Goal: Task Accomplishment & Management: Complete application form

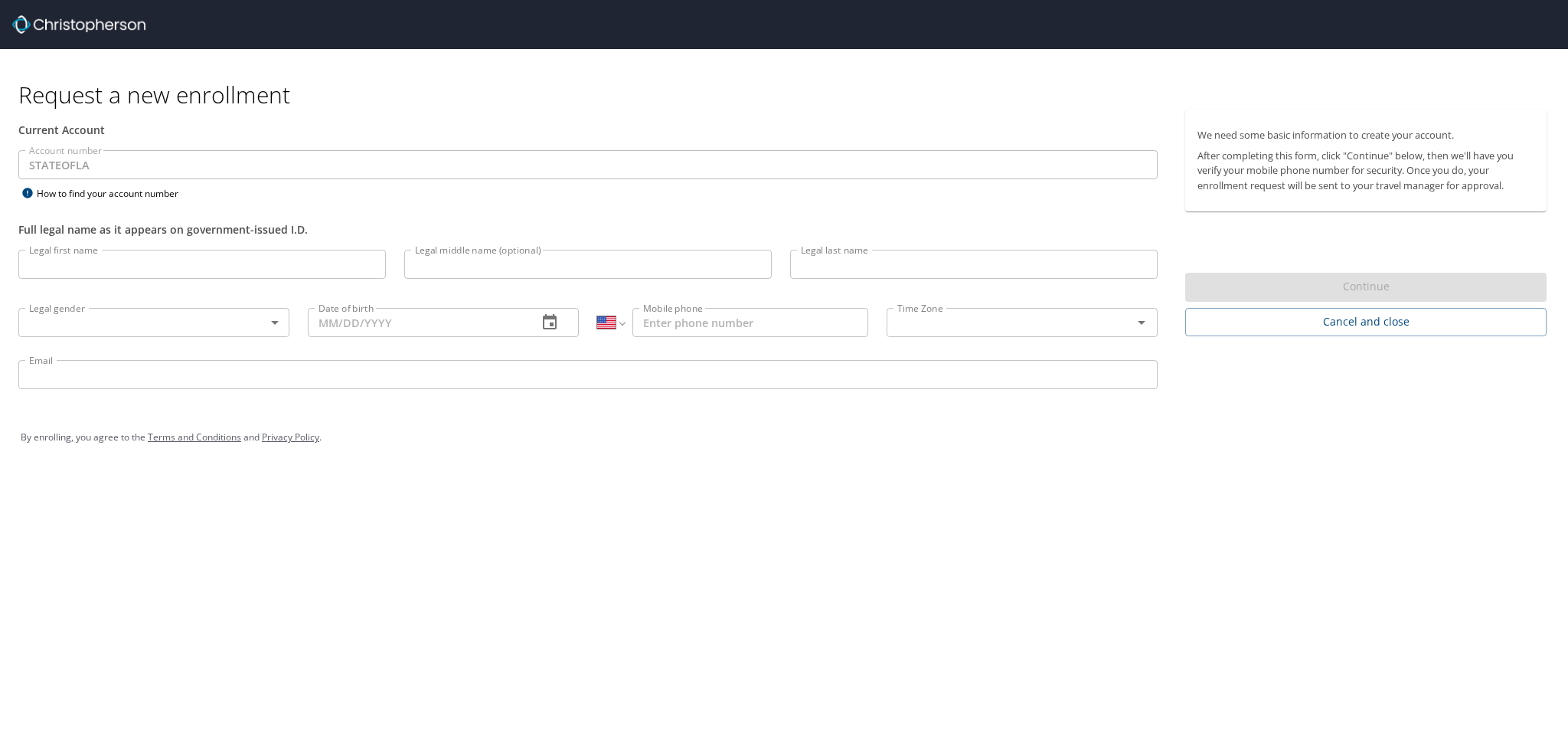
select select "US"
click at [160, 266] on input "Legal first name" at bounding box center [202, 264] width 367 height 29
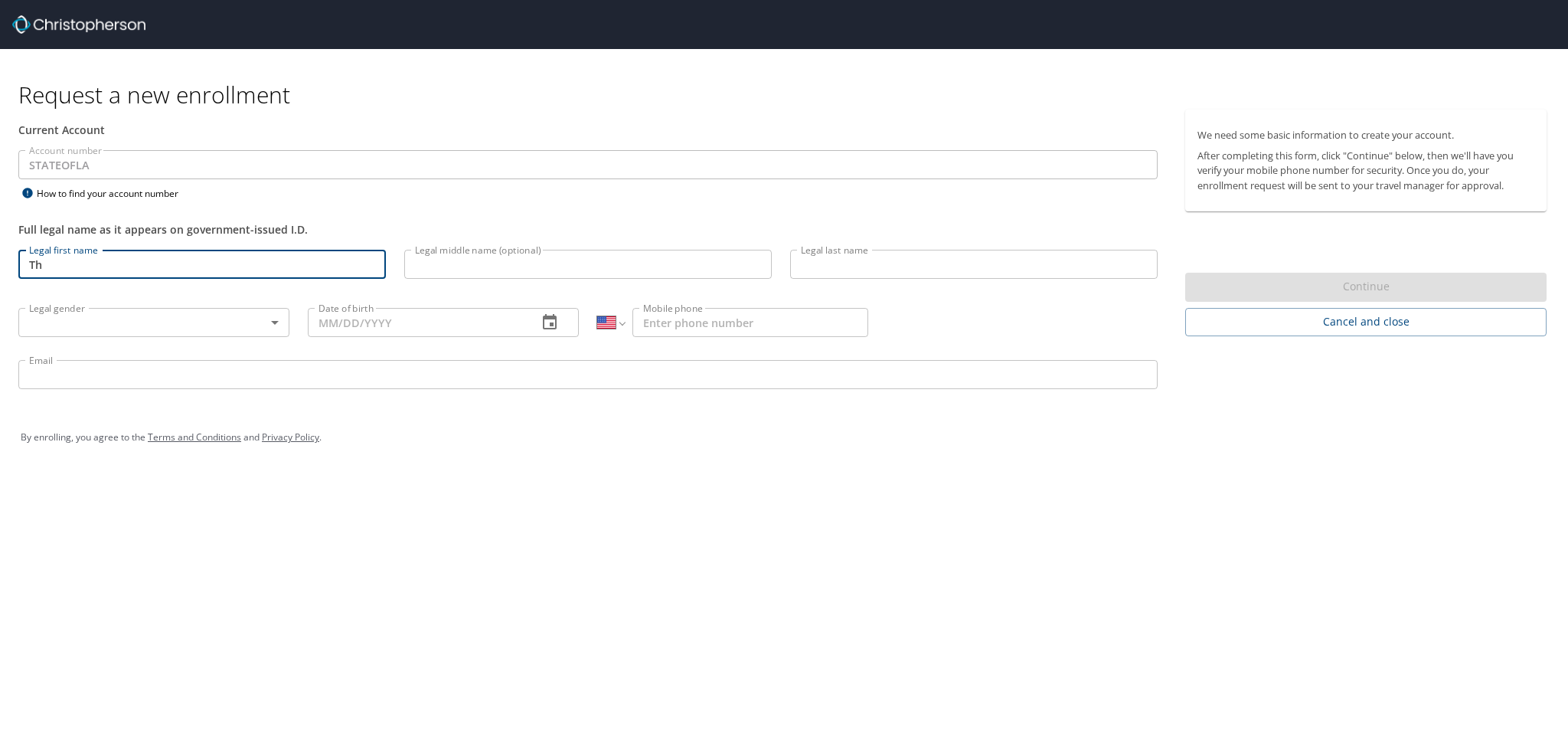
click at [157, 268] on input "Th" at bounding box center [202, 264] width 367 height 29
type input "Thannon"
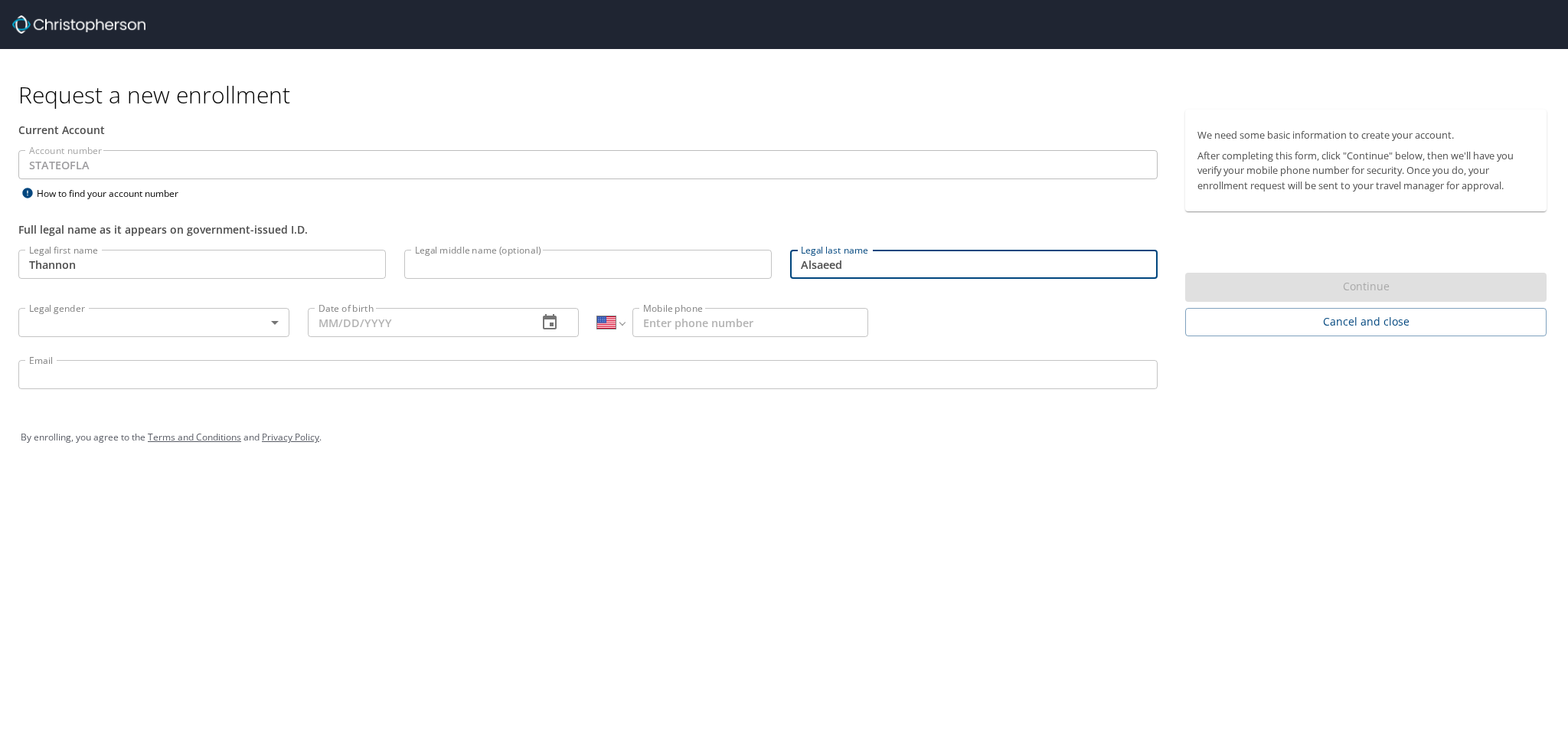
type input "Alsaeed"
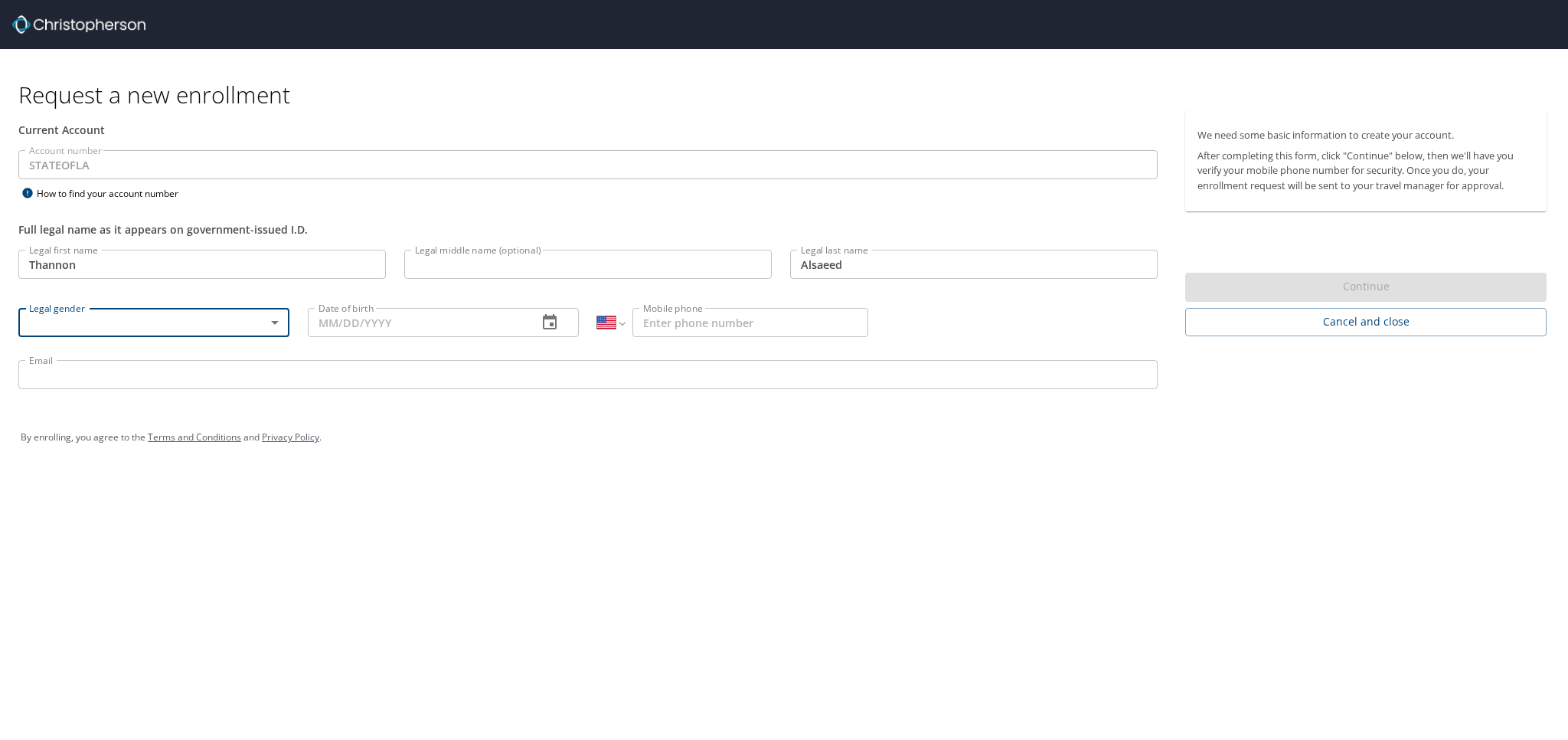
click at [108, 324] on body "Request a new enrollment Current Account Account number STATEOFLA Account numbe…" at bounding box center [784, 370] width 1568 height 740
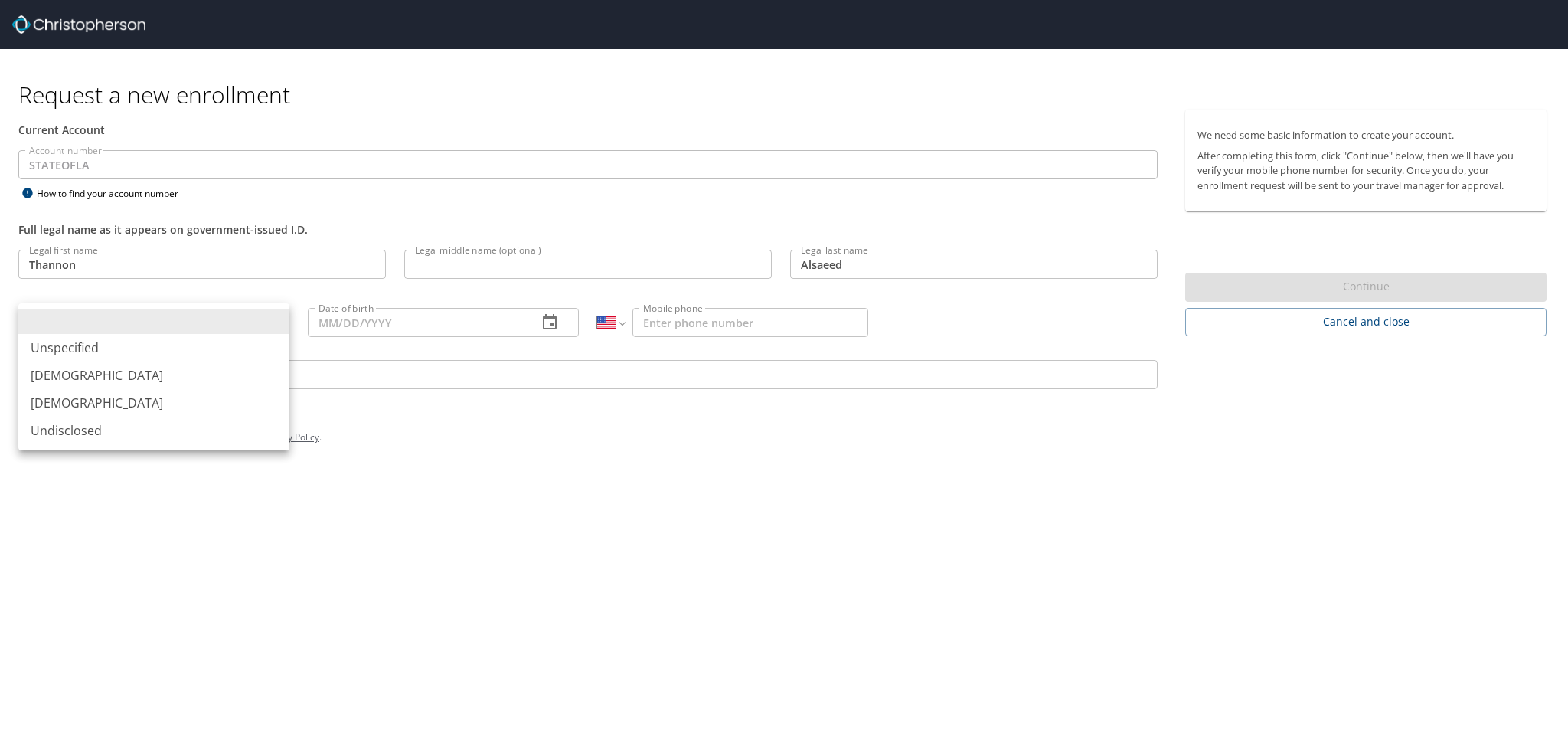
click at [86, 385] on li "[DEMOGRAPHIC_DATA]" at bounding box center [154, 376] width 271 height 28
type input "[DEMOGRAPHIC_DATA]"
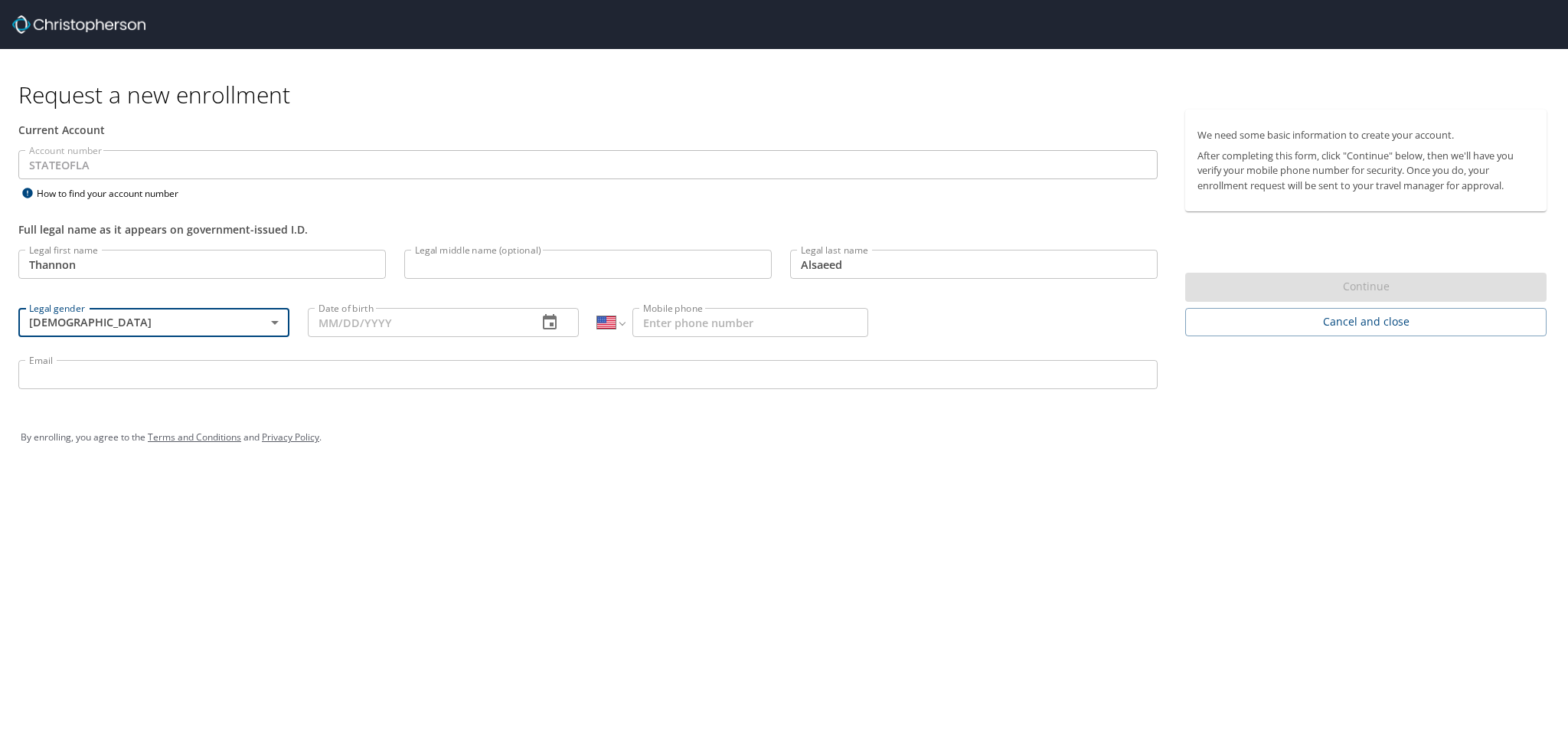
click at [529, 321] on div "Date of birth" at bounding box center [443, 323] width 271 height 29
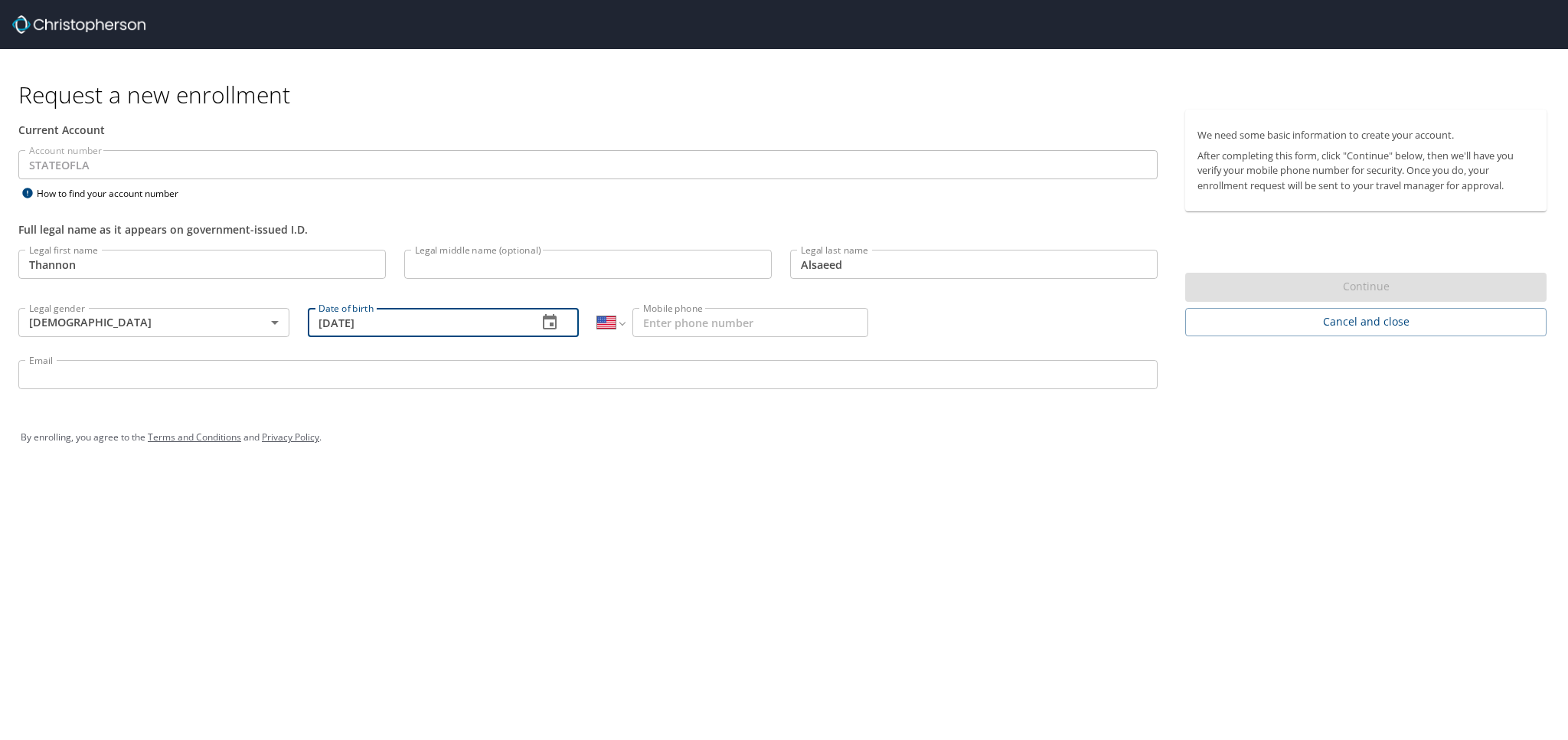
type input "[DATE]"
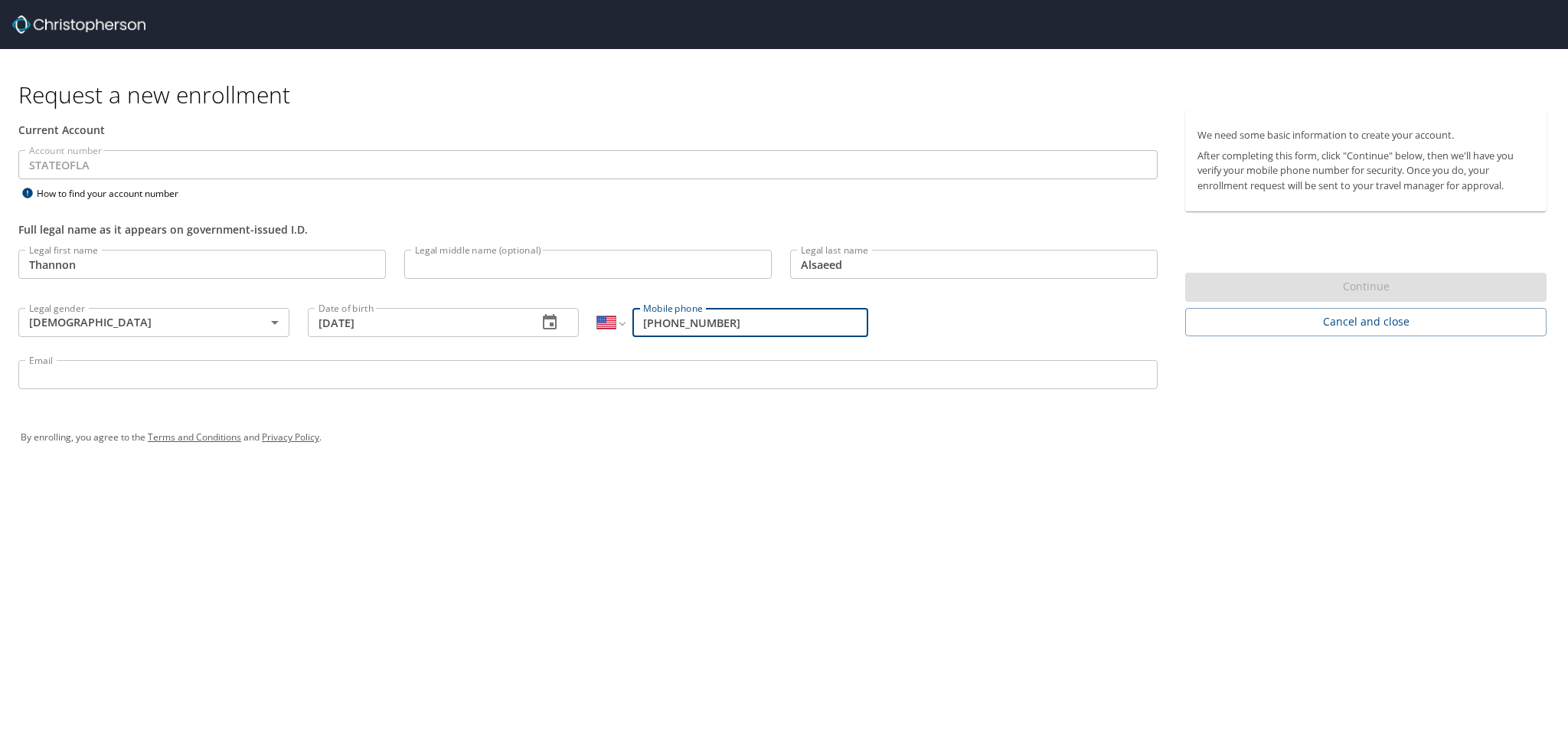
type input "[PHONE_NUMBER]"
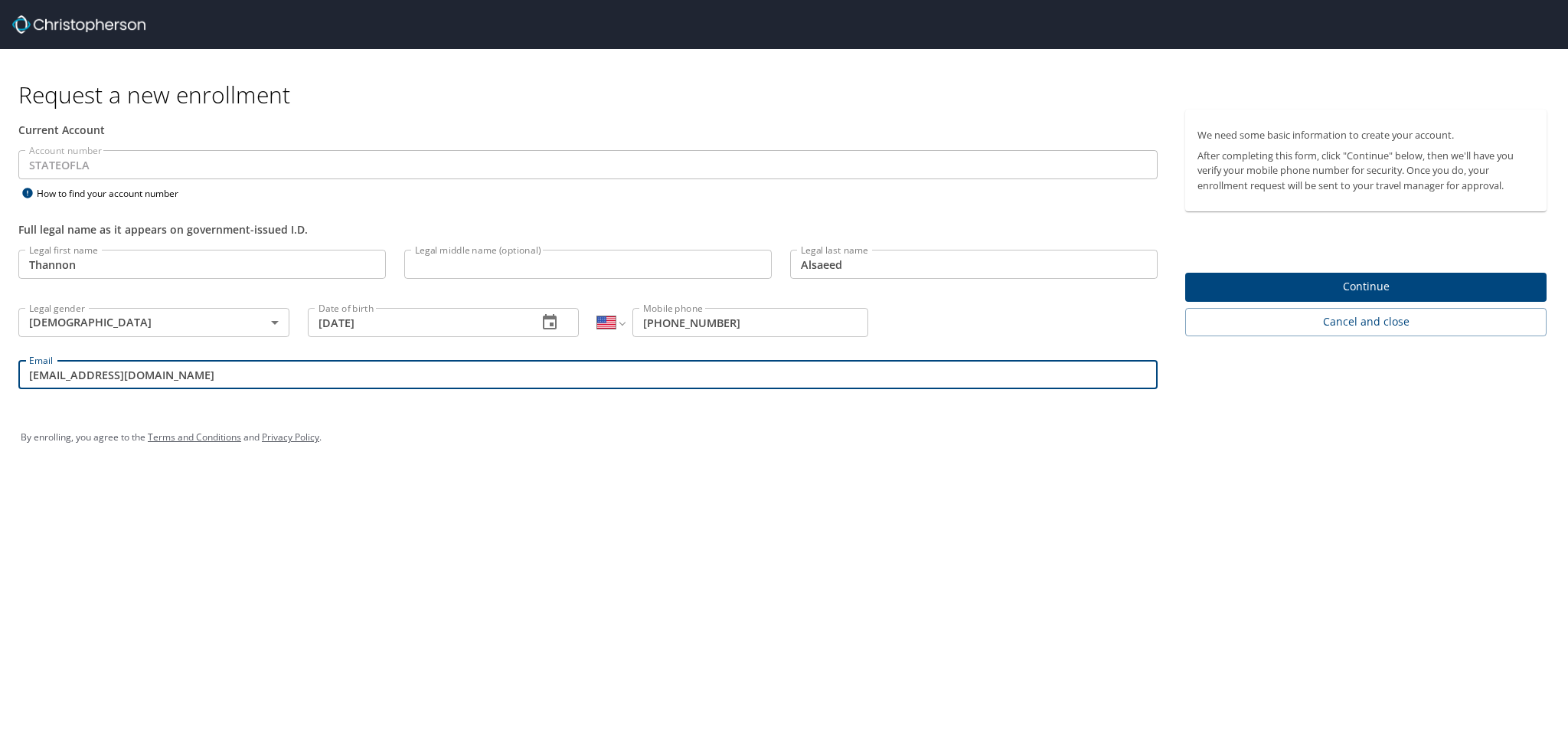
type input "[EMAIL_ADDRESS][DOMAIN_NAME]"
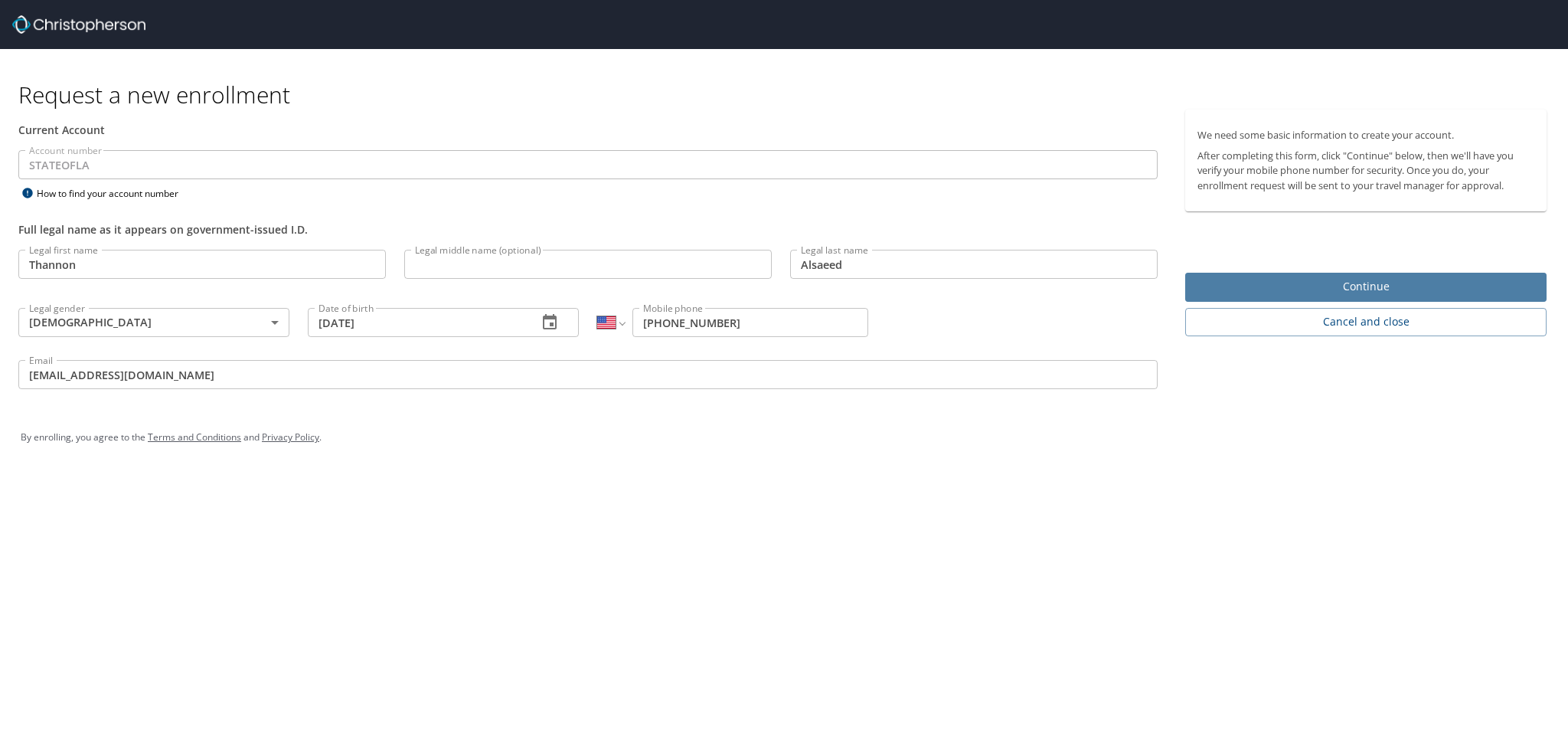
click at [1482, 283] on span "Continue" at bounding box center [1366, 287] width 337 height 20
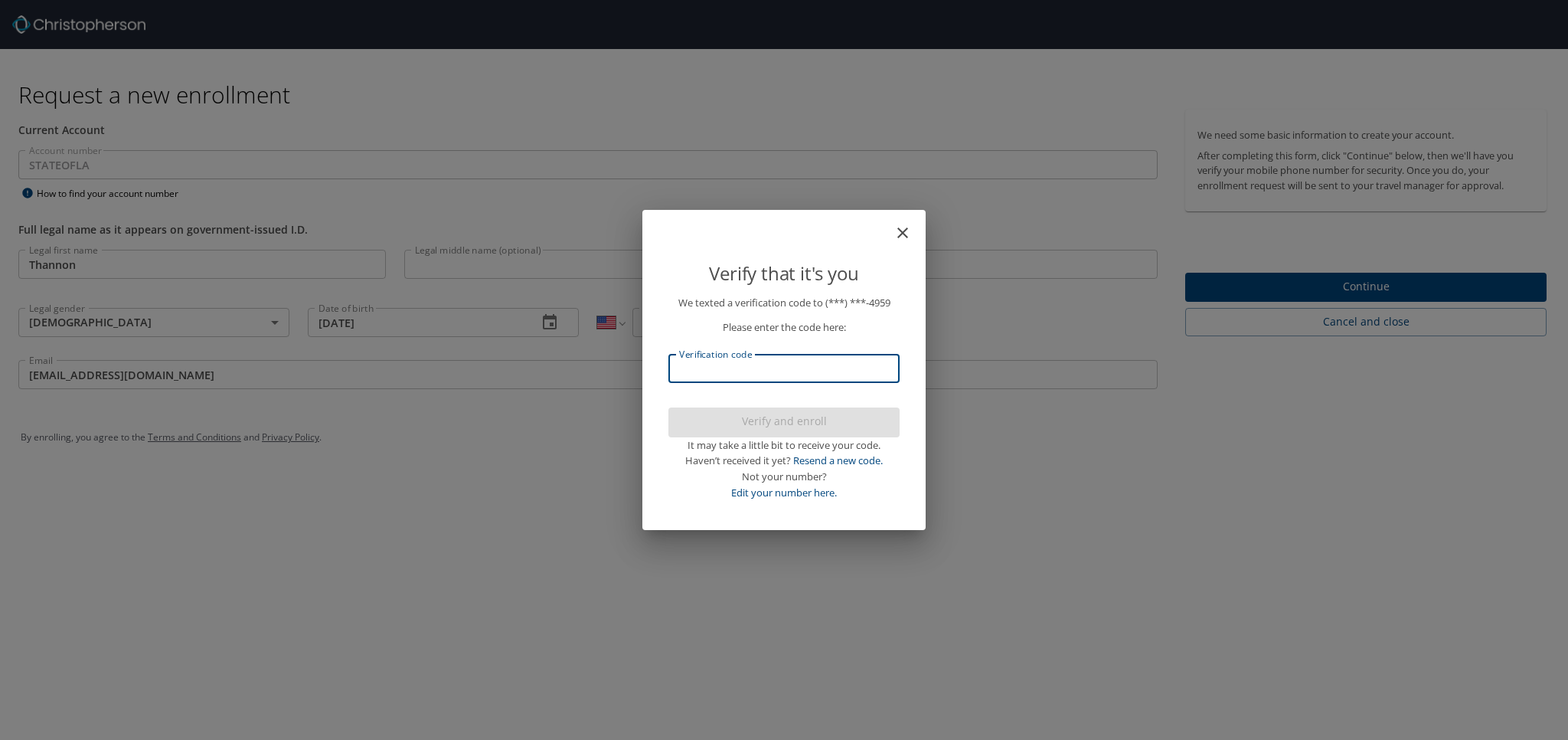
click at [811, 379] on input "Verification code" at bounding box center [784, 368] width 231 height 29
type input "381422"
click at [824, 416] on span "Verify and enroll" at bounding box center [784, 422] width 207 height 20
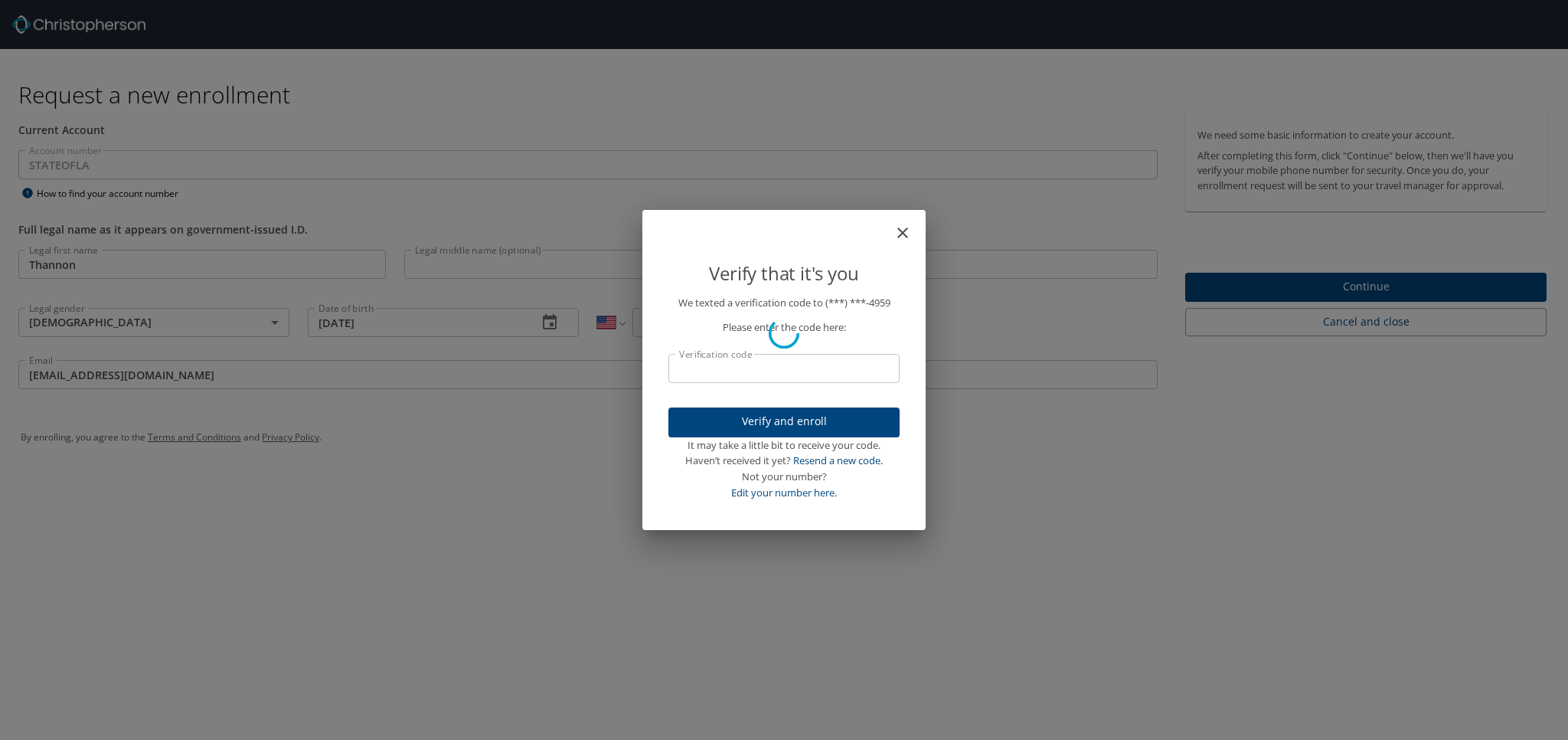
click at [634, 34] on body "Request a new enrollment Current Account Account number STATEOFLA Account numbe…" at bounding box center [784, 370] width 1568 height 740
click at [1381, 291] on div "Verify that it's you We texted a verification code to (***) ***- 4959 Please en…" at bounding box center [784, 370] width 1568 height 740
click at [1368, 282] on div "Verify that it's you We texted a verification code to (***) ***- 4959 Please en…" at bounding box center [784, 370] width 1568 height 740
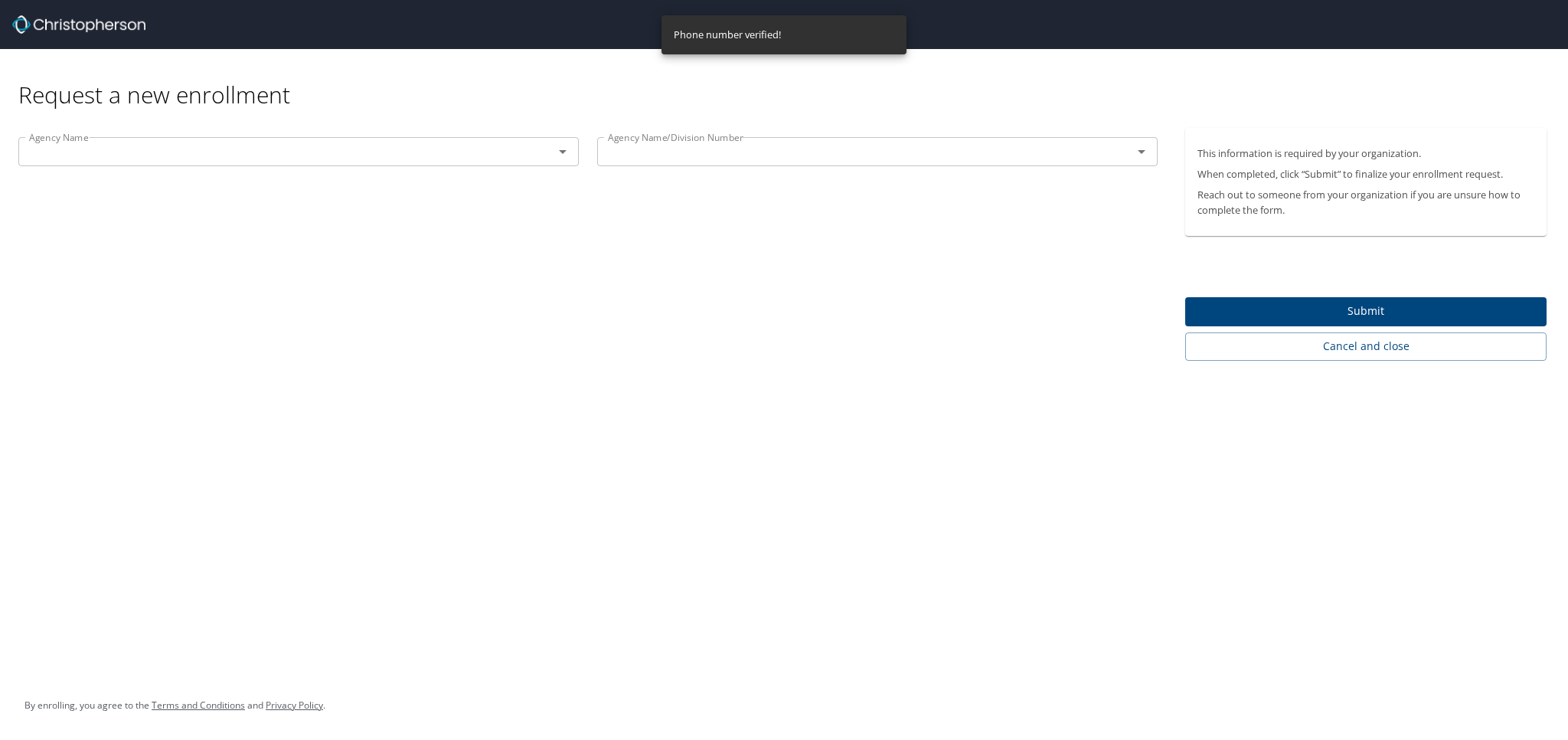
drag, startPoint x: 809, startPoint y: 375, endPoint x: 152, endPoint y: 64, distance: 726.9
click at [803, 372] on div "Request a new enrollment Agency Name Agency Name Agency Name/Division Number Ag…" at bounding box center [784, 370] width 1568 height 740
click at [578, 156] on div "Agency Name" at bounding box center [299, 152] width 560 height 29
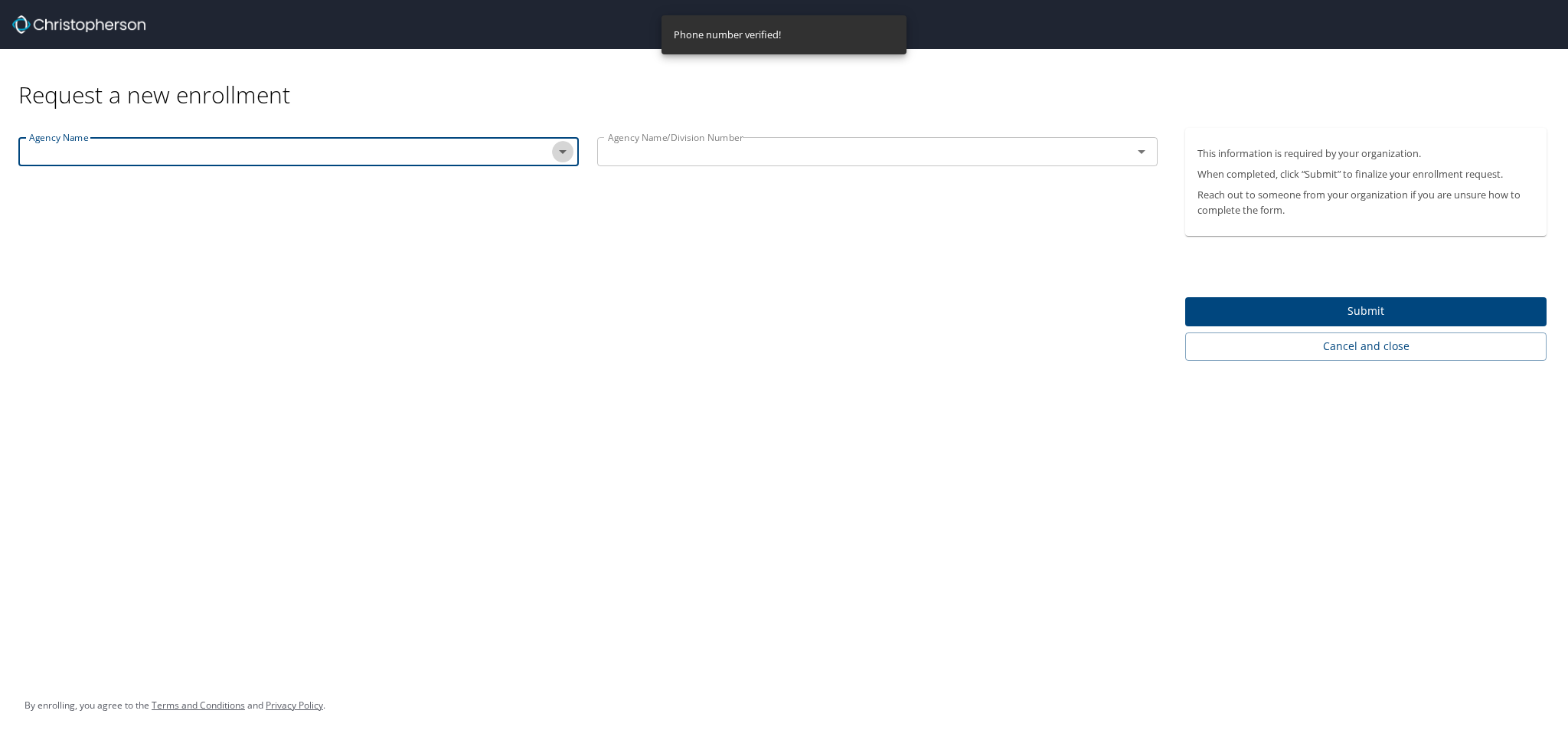
click at [558, 156] on icon "Open" at bounding box center [563, 152] width 19 height 19
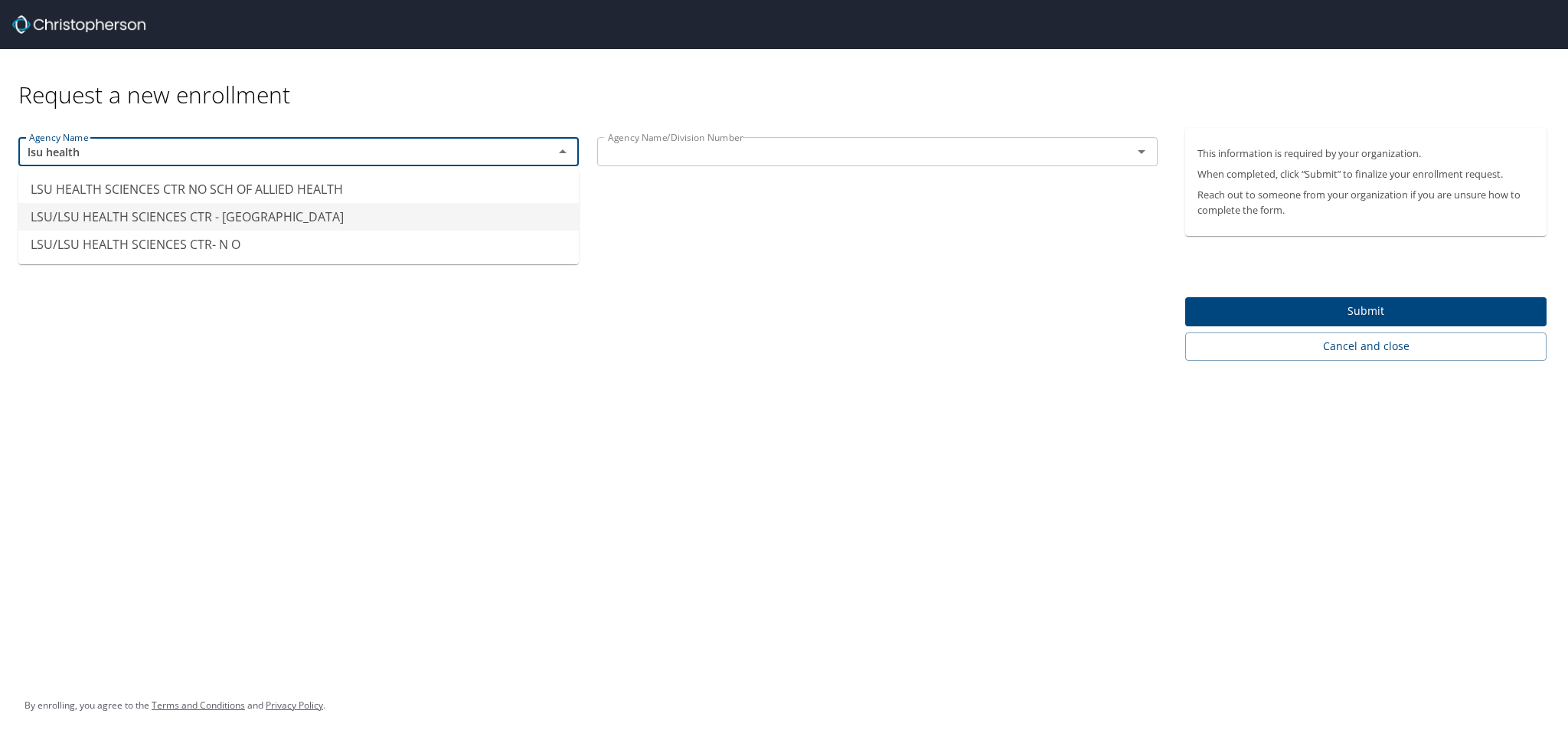
click at [288, 222] on li "LSU/LSU HEALTH SCIENCES CTR - [GEOGRAPHIC_DATA]" at bounding box center [299, 217] width 560 height 28
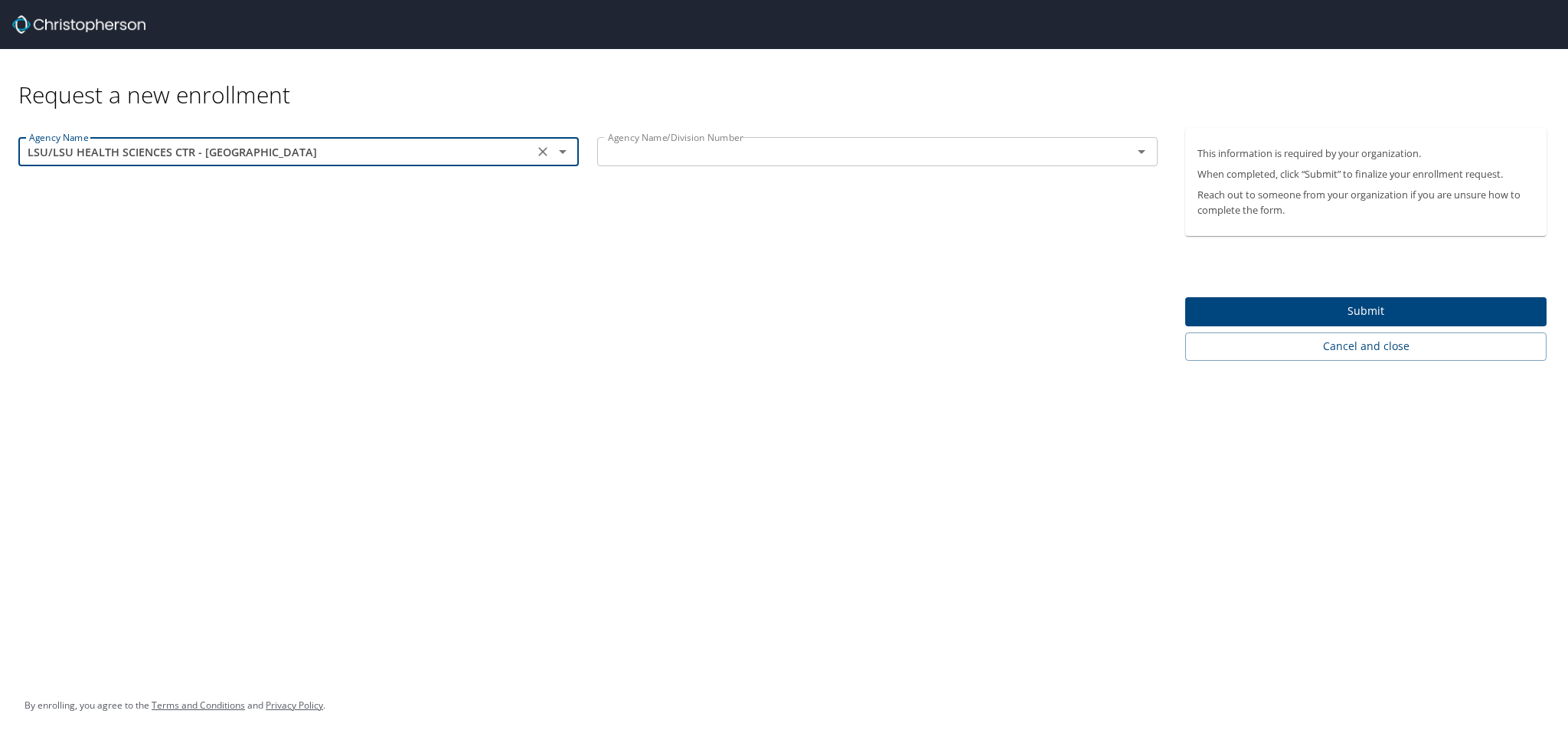
click at [1127, 151] on div at bounding box center [1131, 152] width 40 height 21
type input "LSU/LSU HEALTH SCIENCES CTR - [GEOGRAPHIC_DATA]"
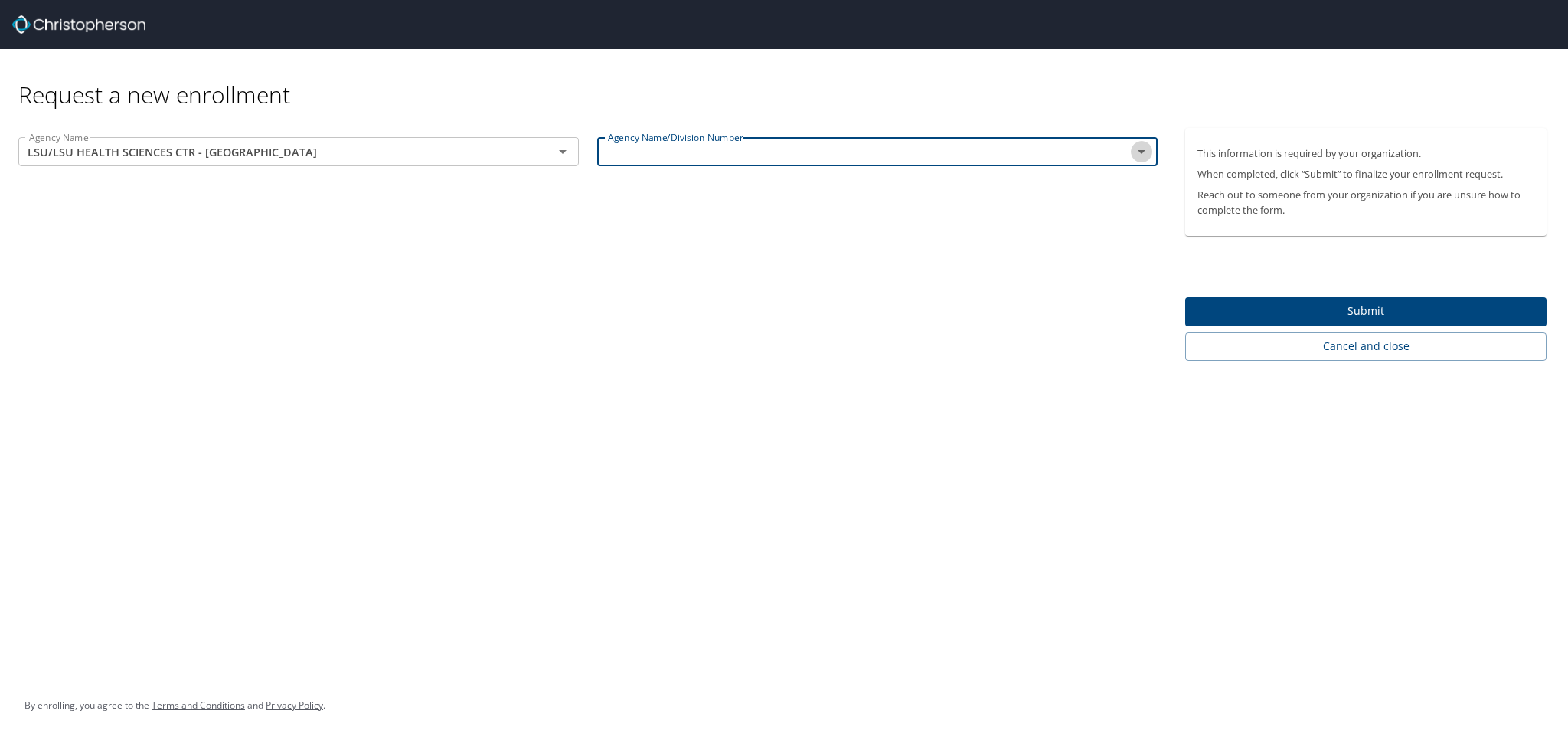
click at [1143, 152] on icon "Open" at bounding box center [1141, 152] width 19 height 19
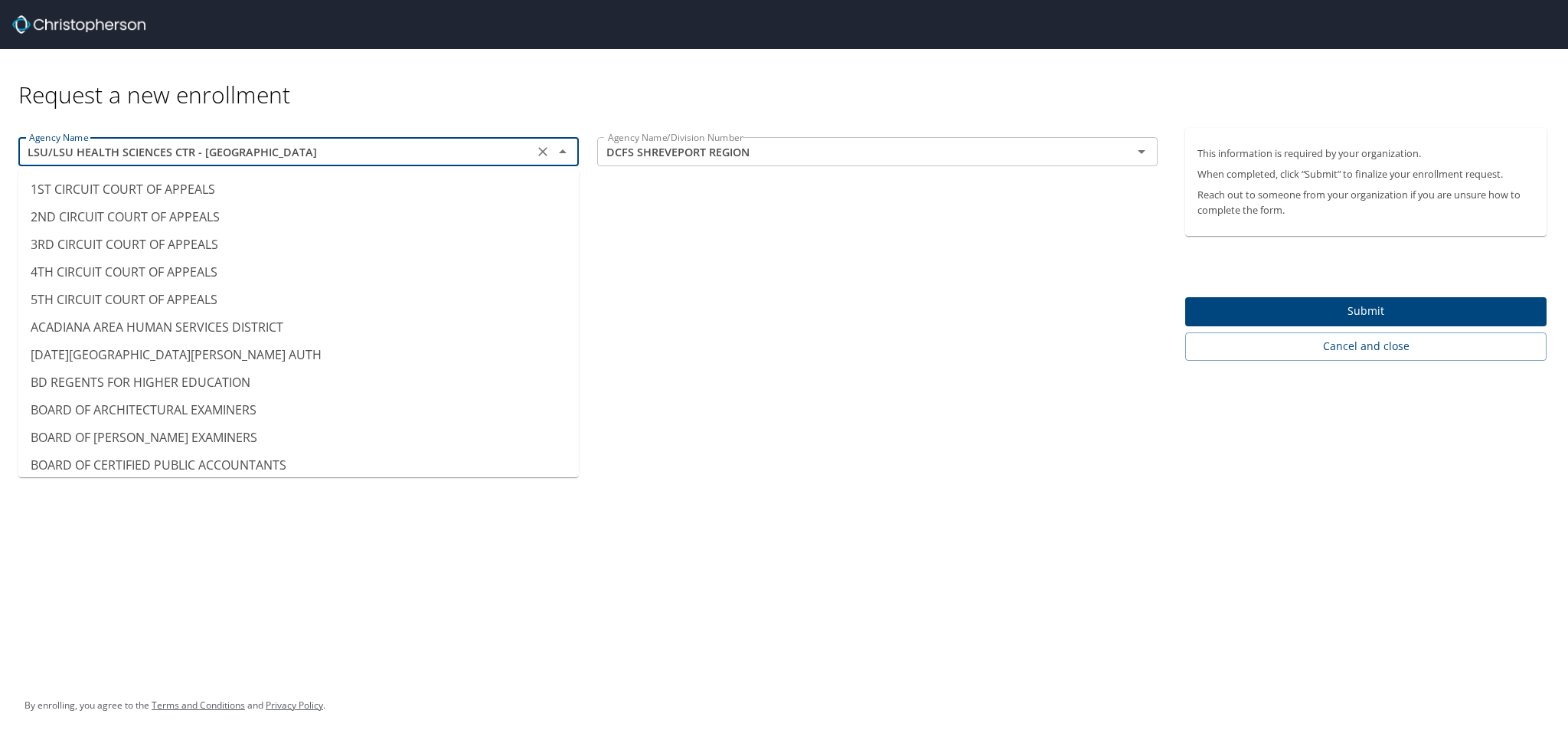
scroll to position [7424, 0]
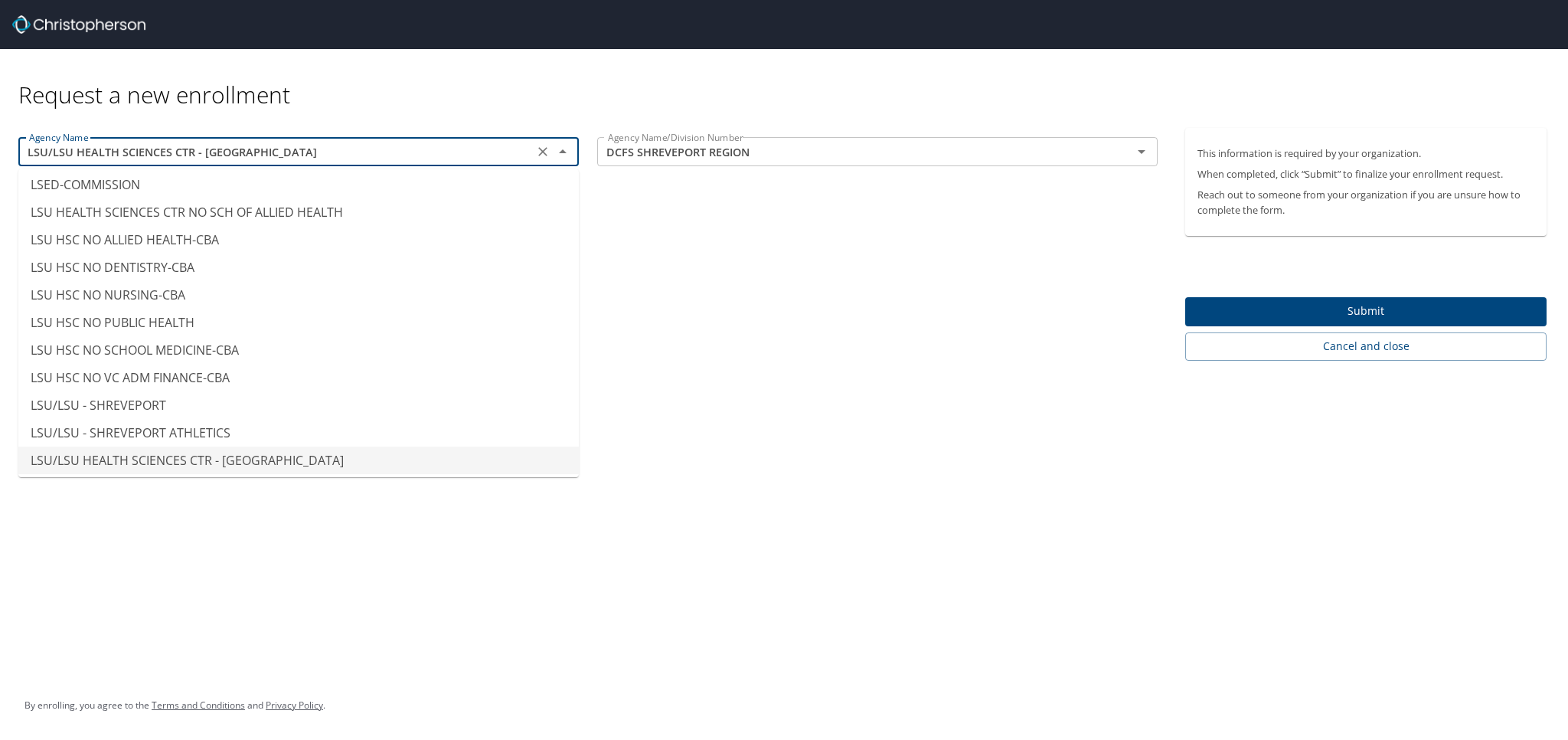
drag, startPoint x: 195, startPoint y: 145, endPoint x: 63, endPoint y: 141, distance: 132.1
click at [40, 140] on div "LSU/LSU HEALTH SCIENCES CTR - SHREVEPORT Agency Name" at bounding box center [299, 152] width 560 height 29
drag, startPoint x: 313, startPoint y: 152, endPoint x: 51, endPoint y: 141, distance: 262.2
click at [51, 141] on div "LSU/LSU HEALTH SCIENCES CTR - SHREVEPORT Agency Name" at bounding box center [299, 152] width 560 height 29
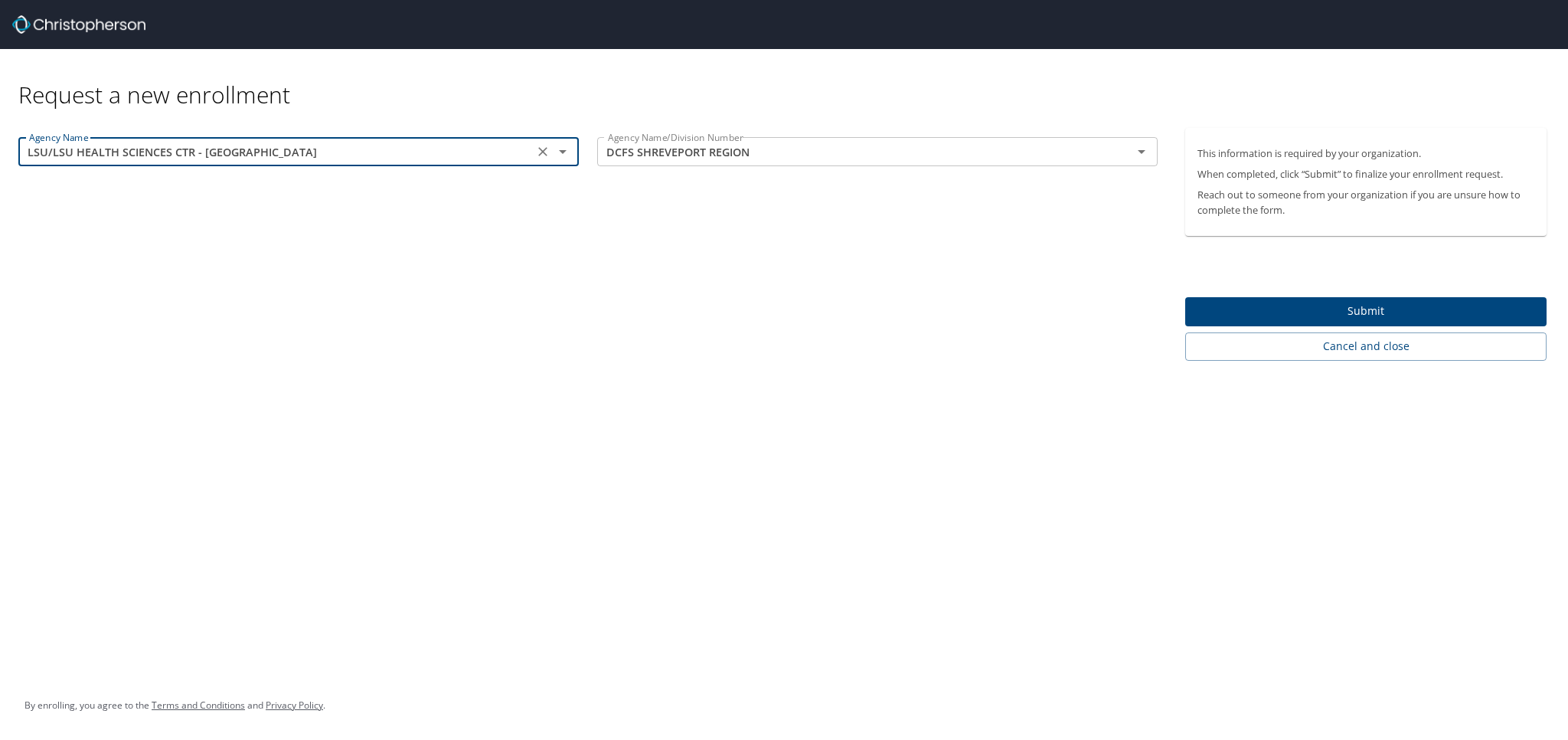
drag, startPoint x: 885, startPoint y: 236, endPoint x: 841, endPoint y: 174, distance: 76.0
click at [883, 236] on div "Agency Name LSU/LSU HEALTH SCIENCES CTR - SHREVEPORT Agency Name Agency Name/Di…" at bounding box center [588, 244] width 1176 height 233
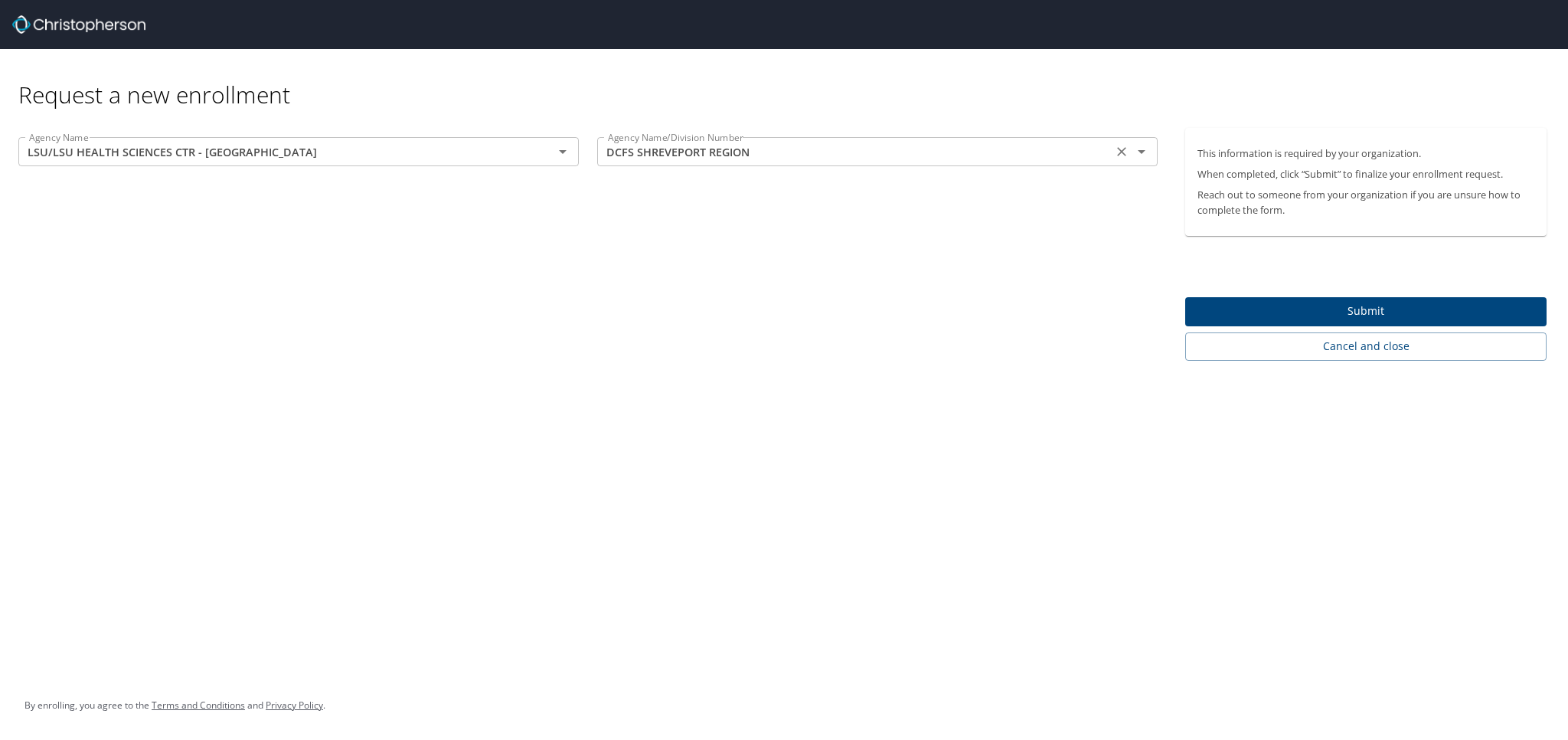
click at [827, 138] on div "DCFS SHREVEPORT REGION Agency Name/Division Number" at bounding box center [877, 152] width 560 height 29
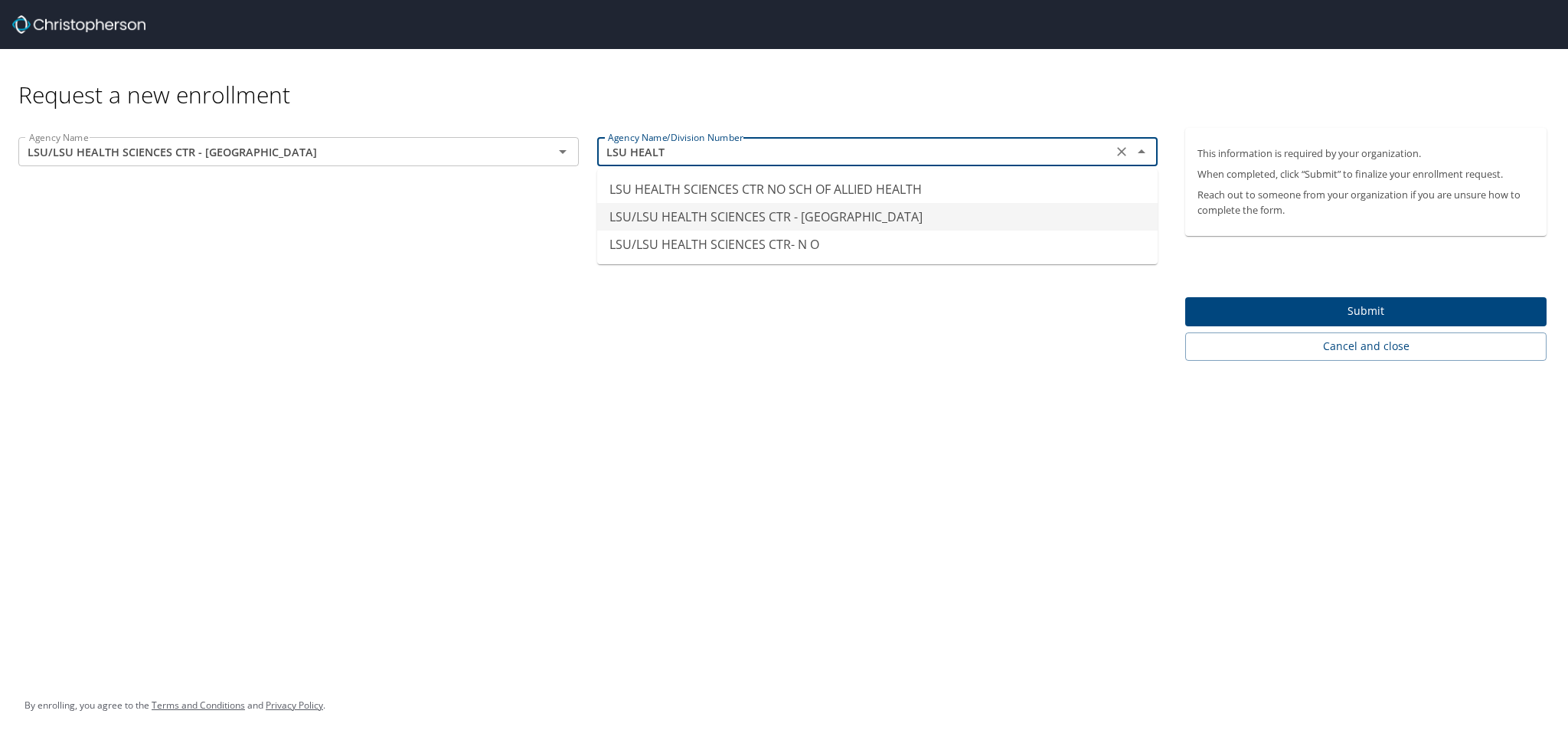
click at [798, 222] on li "LSU/LSU HEALTH SCIENCES CTR - [GEOGRAPHIC_DATA]" at bounding box center [877, 217] width 560 height 28
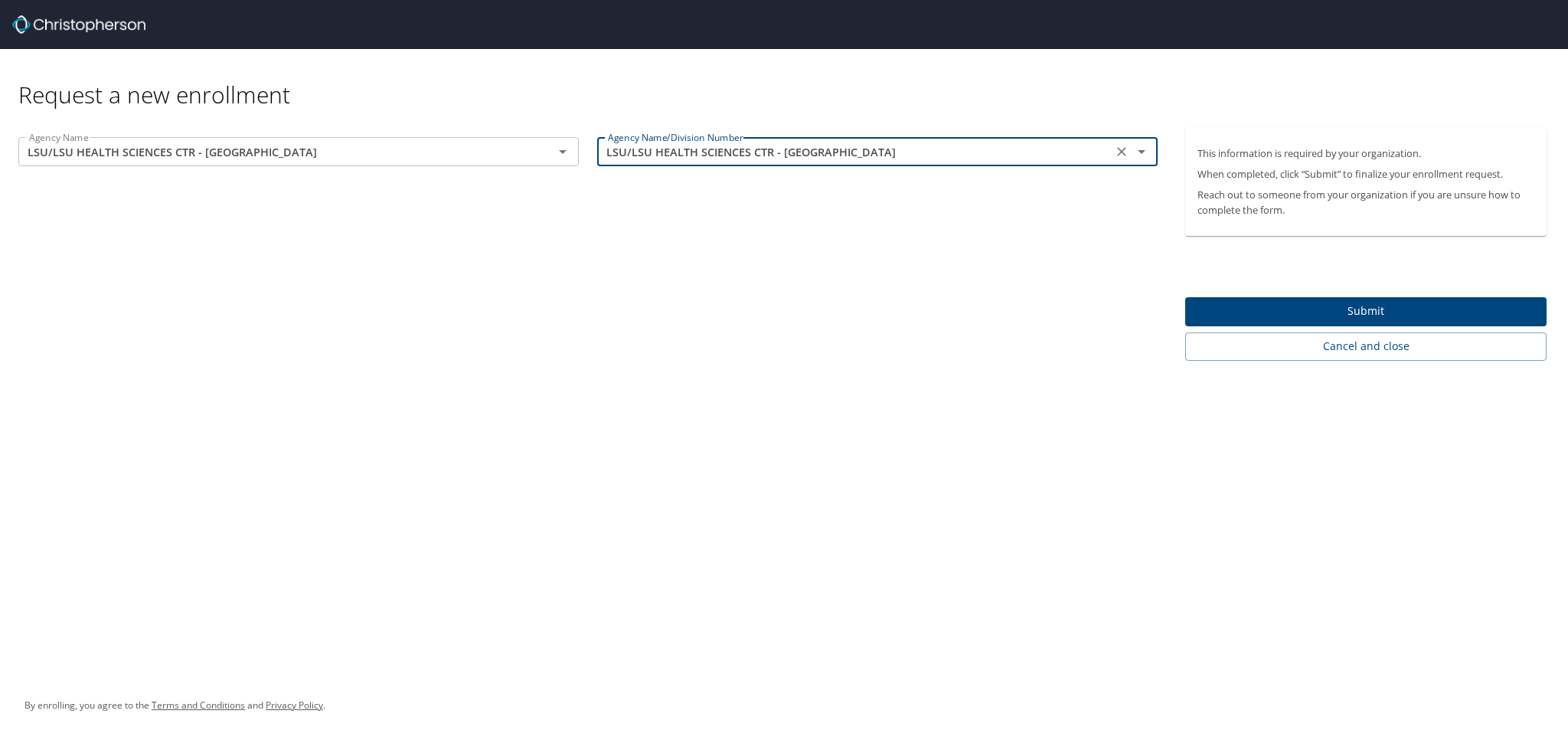
type input "LSU/LSU HEALTH SCIENCES CTR - [GEOGRAPHIC_DATA]"
click at [888, 375] on div "Request a new enrollment Agency Name LSU/LSU HEALTH SCIENCES CTR - SHREVEPORT A…" at bounding box center [784, 370] width 1568 height 740
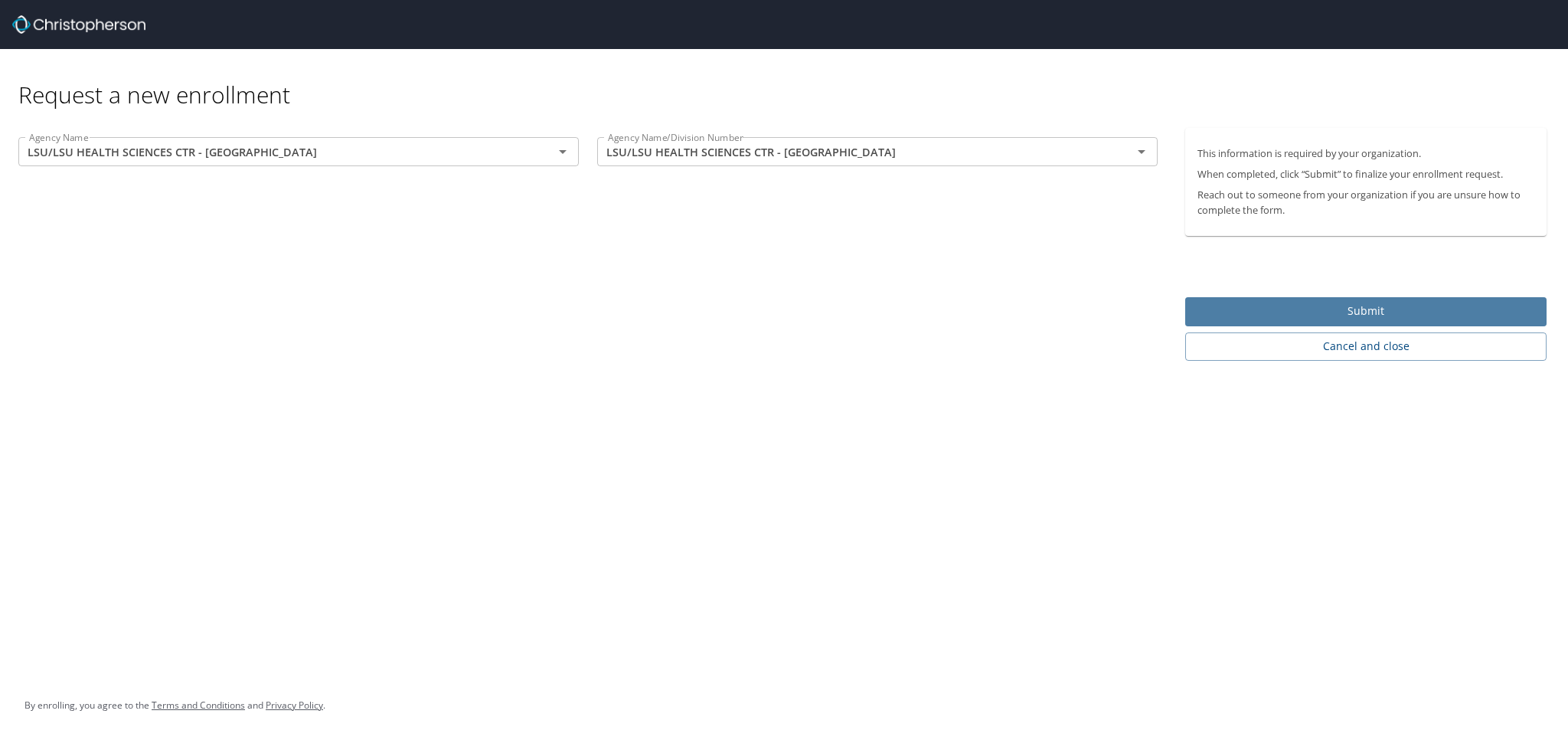
click at [1389, 300] on button "Submit" at bounding box center [1366, 312] width 362 height 30
